Goal: Transaction & Acquisition: Obtain resource

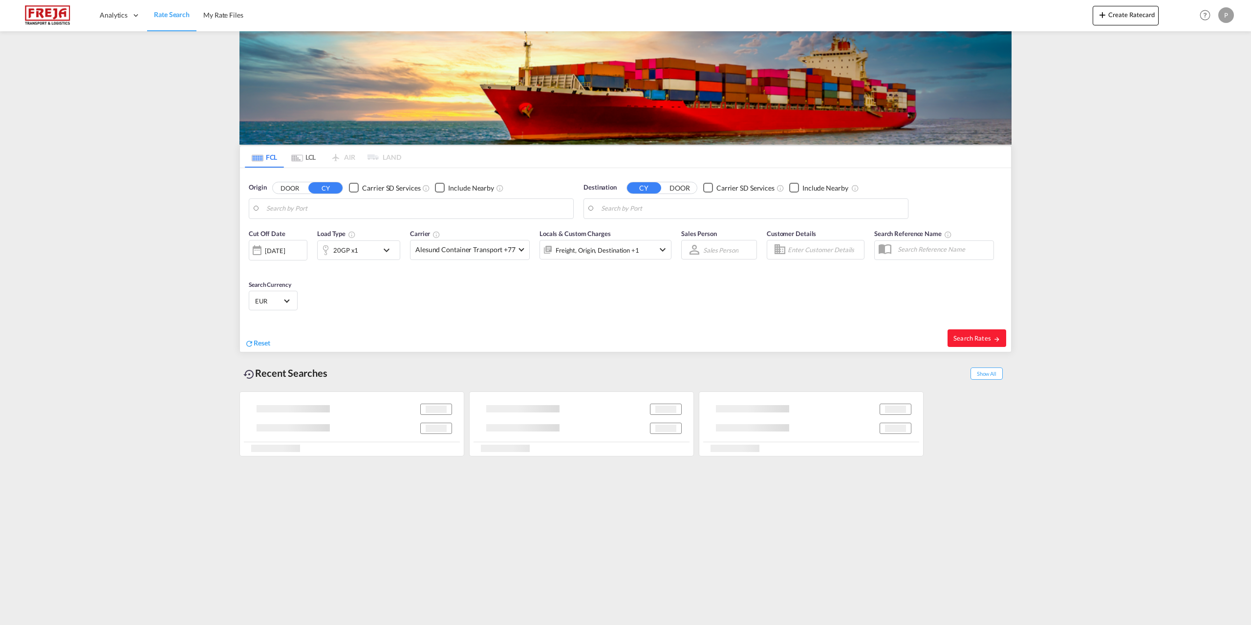
type input "[PERSON_NAME] ([PERSON_NAME]), [GEOGRAPHIC_DATA]"
type input "[GEOGRAPHIC_DATA] ([GEOGRAPHIC_DATA]), DKCPH"
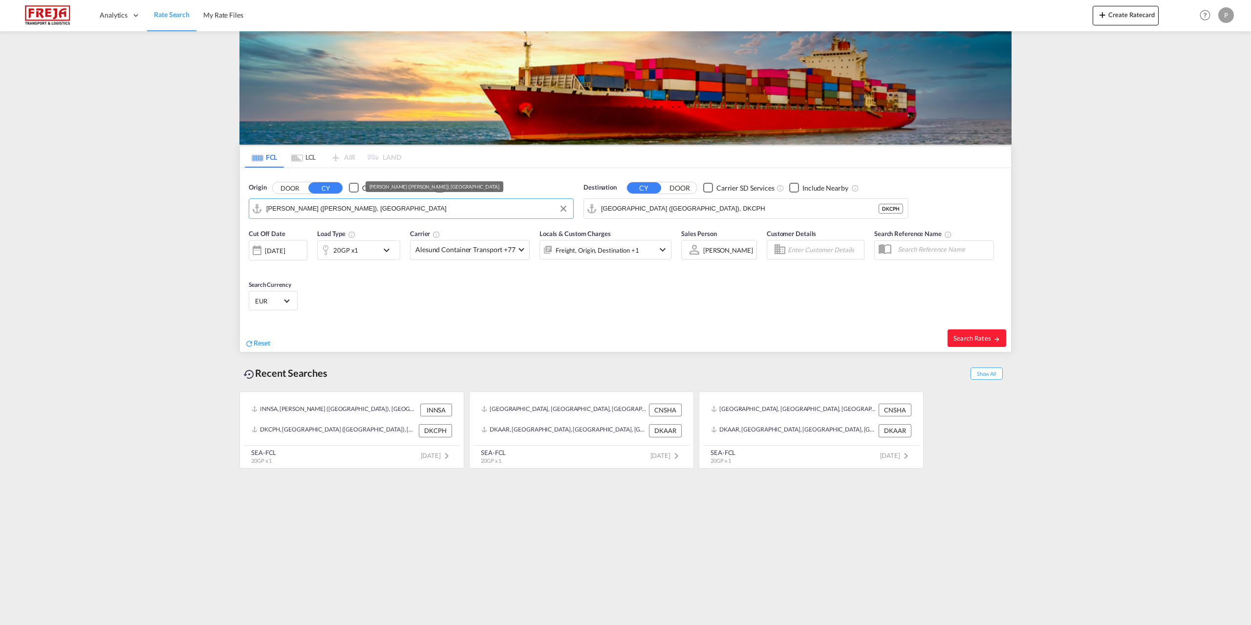
click at [413, 206] on input "Jawaharlal Nehru (Nhava Sheva), INNSA" at bounding box center [417, 208] width 302 height 15
click at [338, 227] on div "Izmir Turkey TRIZM" at bounding box center [342, 235] width 186 height 29
type input "Izmir, TRIZM"
click at [395, 251] on md-icon "icon-chevron-down" at bounding box center [389, 250] width 17 height 12
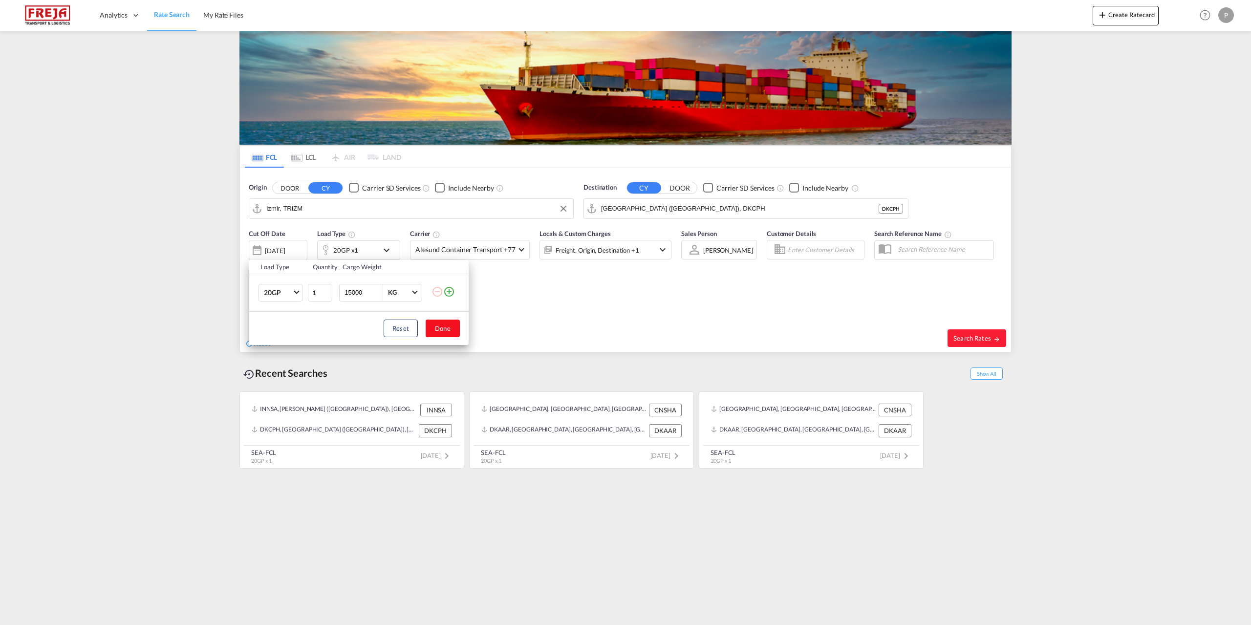
click at [455, 325] on button "Done" at bounding box center [443, 329] width 34 height 18
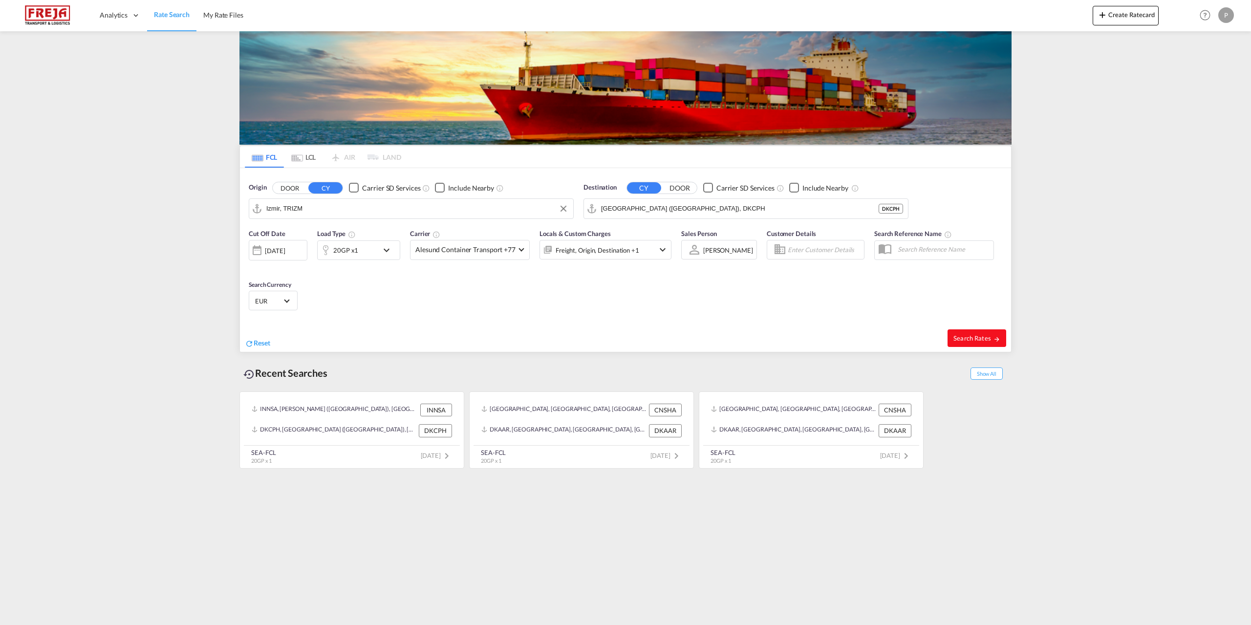
click at [984, 339] on span "Search Rates" at bounding box center [976, 338] width 47 height 8
type input "TRIZM to DKCPH / 25 Aug 2025"
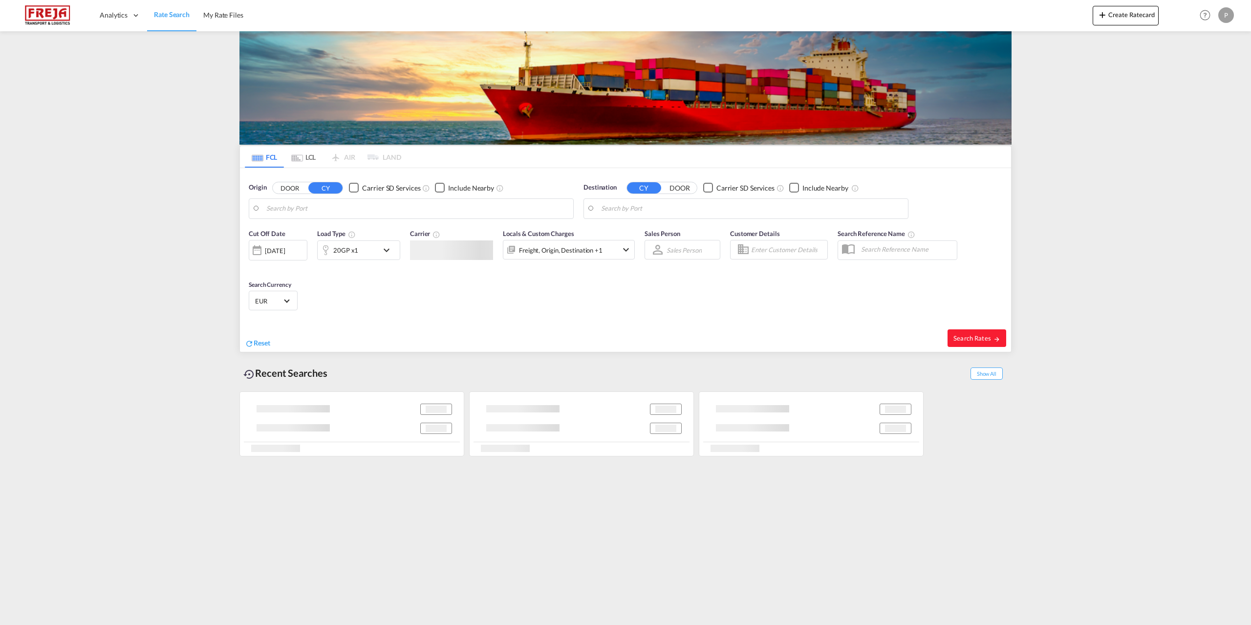
type input "Izmir, TRIZM"
type input "[GEOGRAPHIC_DATA] ([GEOGRAPHIC_DATA]), DKCPH"
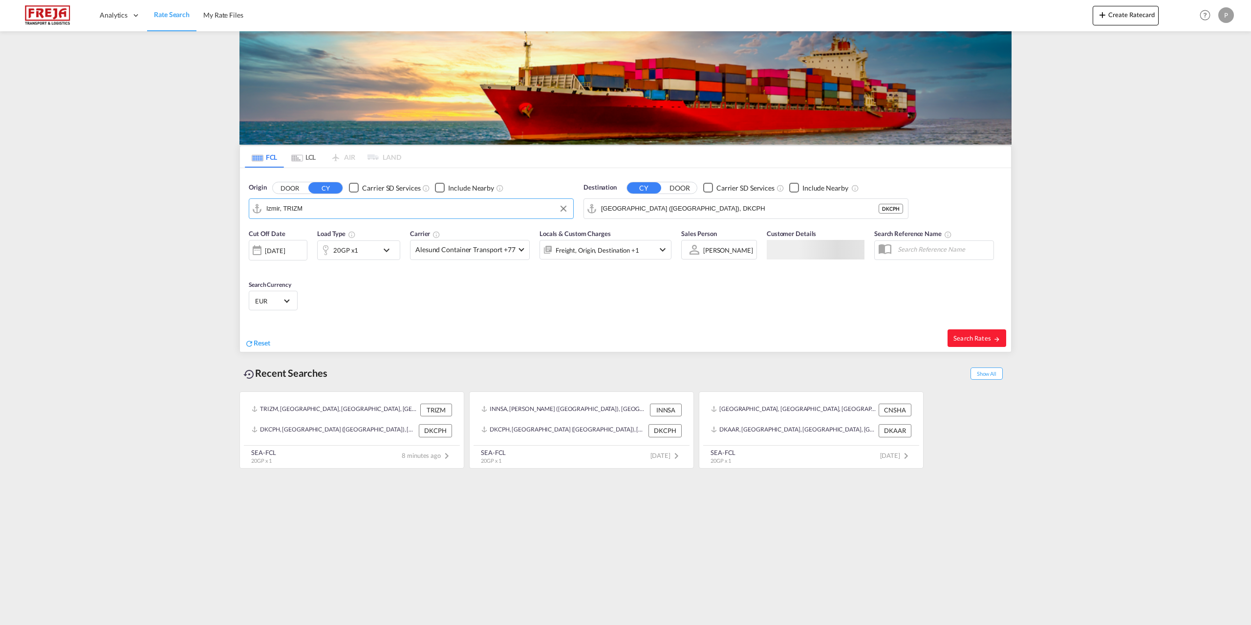
click at [438, 204] on input "Izmir, TRIZM" at bounding box center [417, 208] width 302 height 15
click at [340, 267] on div "Colombo [GEOGRAPHIC_DATA] LKCMB" at bounding box center [342, 264] width 186 height 29
type input "Colombo, LKCMB"
drag, startPoint x: 747, startPoint y: 211, endPoint x: 597, endPoint y: 214, distance: 149.5
click at [597, 214] on md-input-container "[GEOGRAPHIC_DATA] ([GEOGRAPHIC_DATA]), DKCPH" at bounding box center [746, 209] width 324 height 20
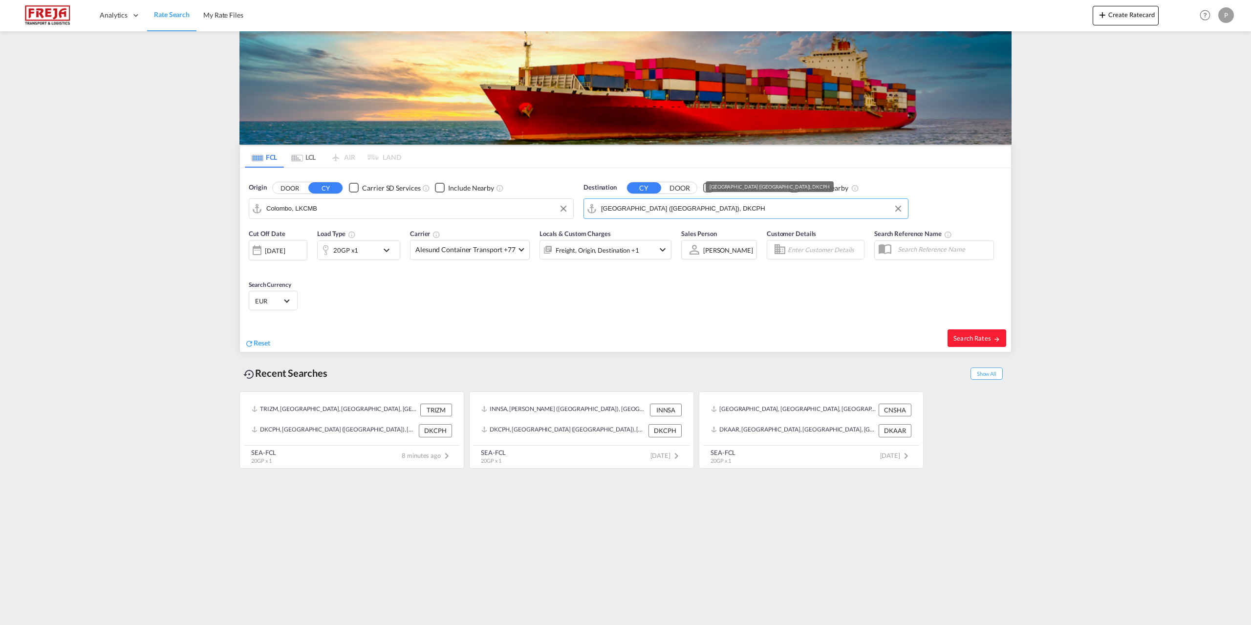
click at [733, 209] on input "[GEOGRAPHIC_DATA] ([GEOGRAPHIC_DATA]), DKCPH" at bounding box center [752, 208] width 302 height 15
click at [670, 240] on div "Aarhus [GEOGRAPHIC_DATA] [GEOGRAPHIC_DATA]" at bounding box center [677, 235] width 186 height 29
type input "[GEOGRAPHIC_DATA], [GEOGRAPHIC_DATA]"
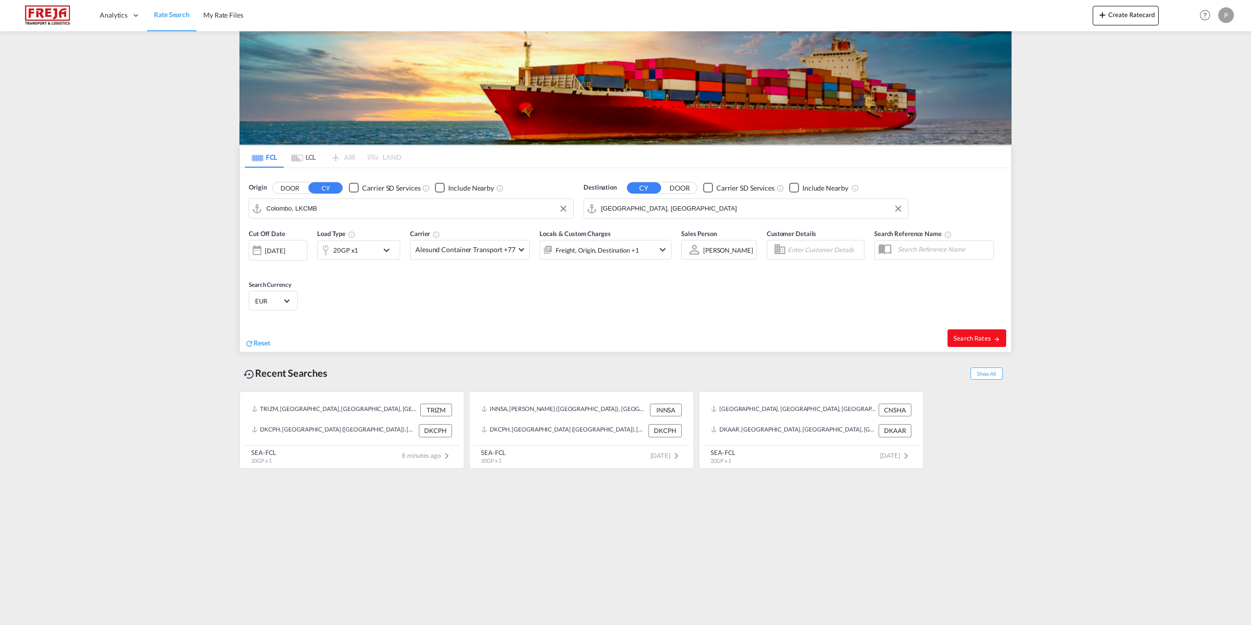
click at [977, 338] on span "Search Rates" at bounding box center [976, 338] width 47 height 8
type input "LKCMB to DKAAR / [DATE]"
